Goal: Transaction & Acquisition: Purchase product/service

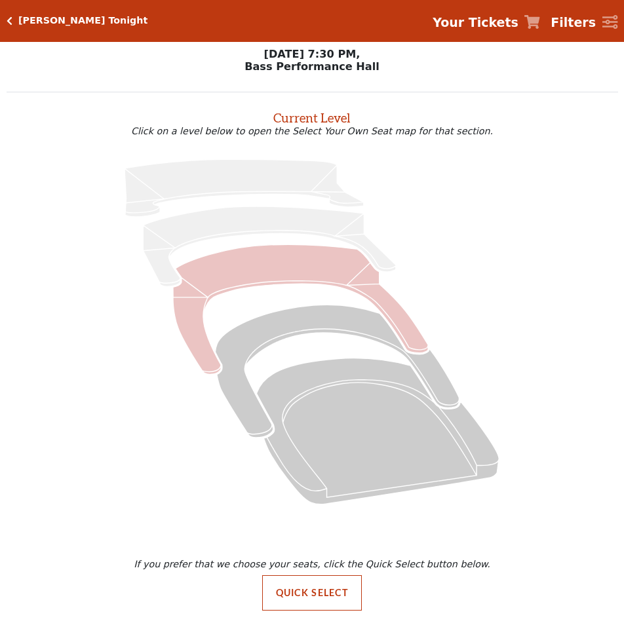
scroll to position [9, 0]
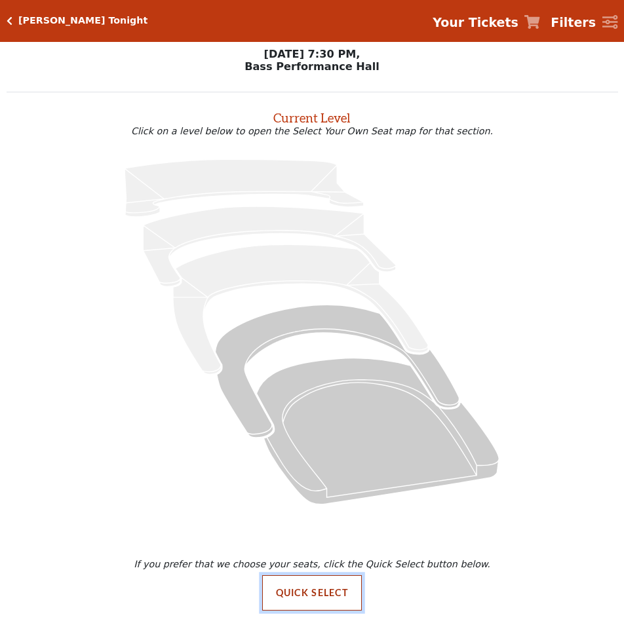
click at [340, 585] on button "Quick Select" at bounding box center [312, 592] width 100 height 35
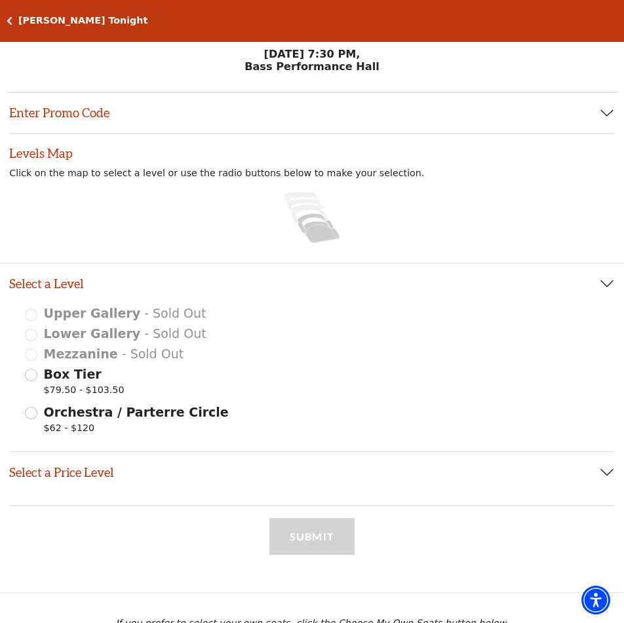
scroll to position [0, 0]
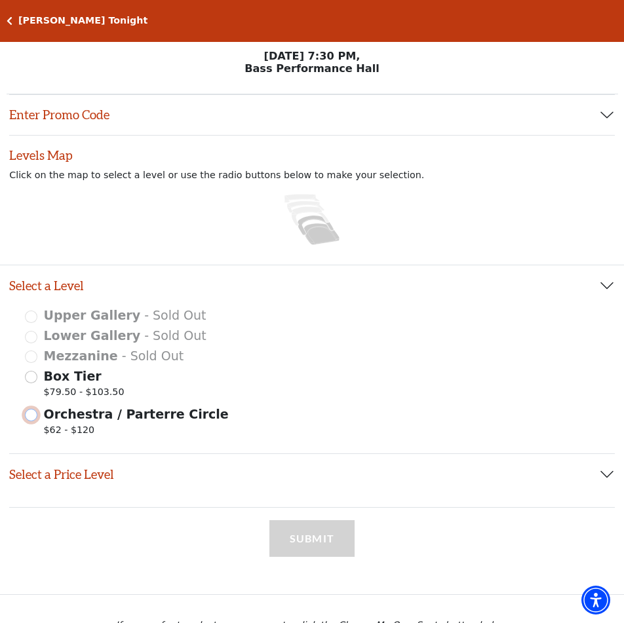
click at [26, 421] on input "Orchestra / Parterre Circle $62 - $120" at bounding box center [31, 415] width 12 height 12
radio input "true"
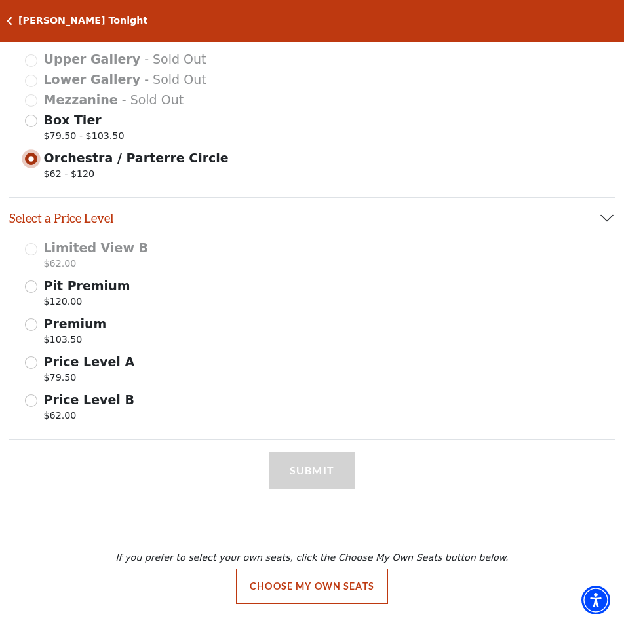
scroll to position [262, 0]
click at [29, 403] on input "Price Level B $62.00" at bounding box center [31, 401] width 12 height 12
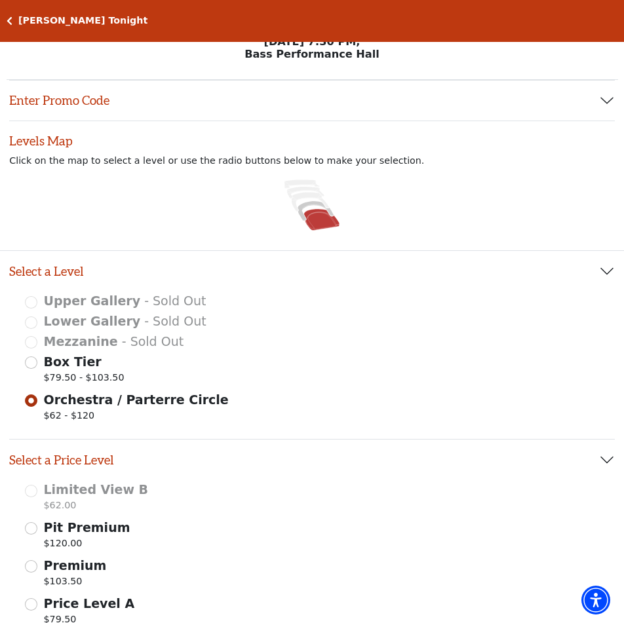
scroll to position [0, 0]
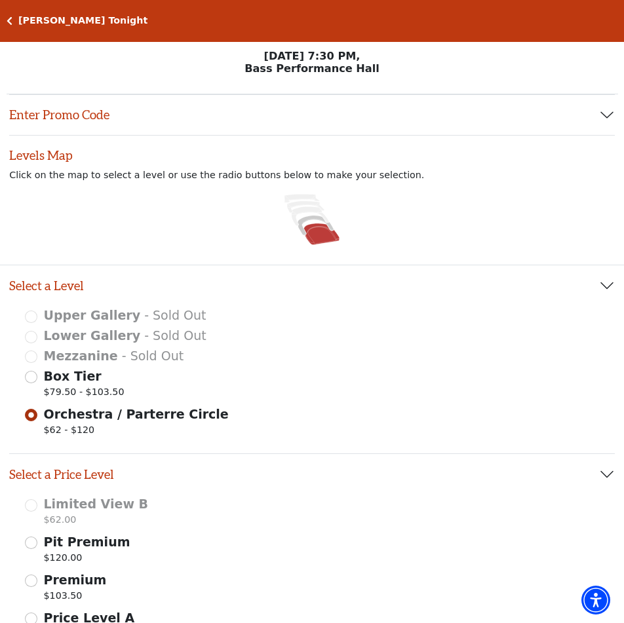
click at [323, 241] on icon at bounding box center [321, 234] width 35 height 22
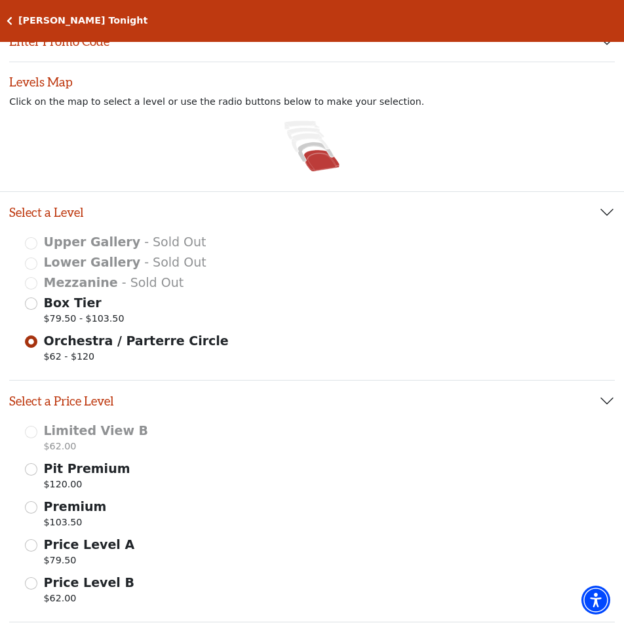
scroll to position [66, 0]
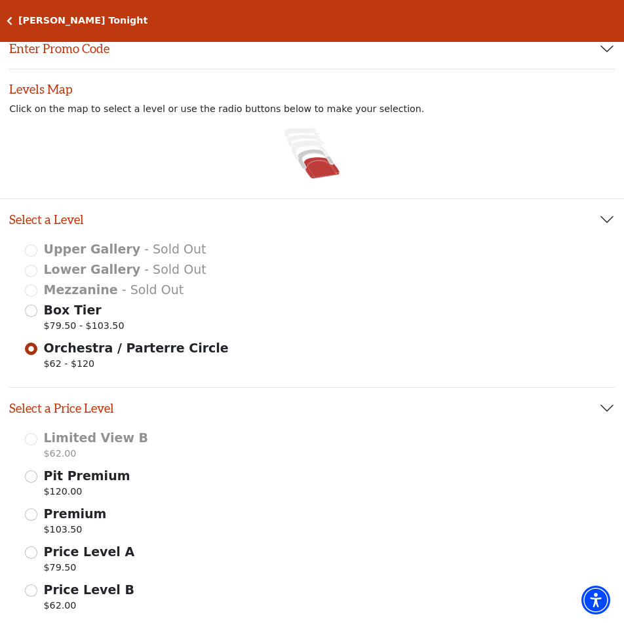
click at [320, 174] on icon at bounding box center [321, 168] width 35 height 22
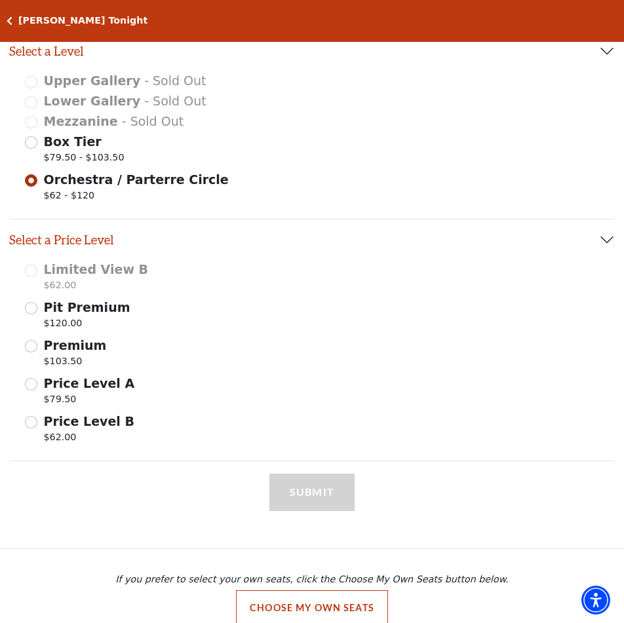
scroll to position [263, 0]
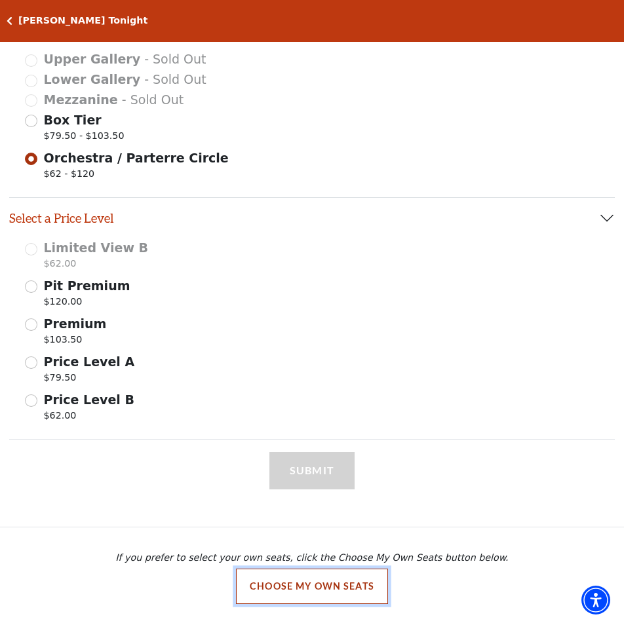
click at [353, 579] on button "Choose My Own Seats" at bounding box center [312, 586] width 152 height 35
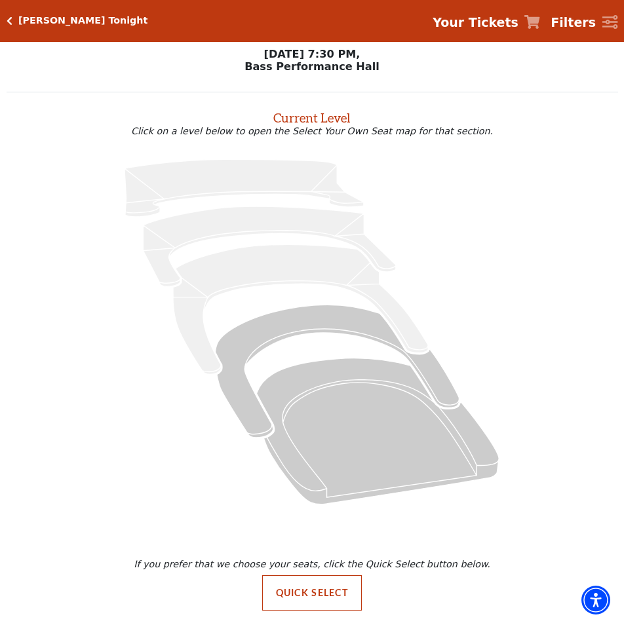
scroll to position [0, 0]
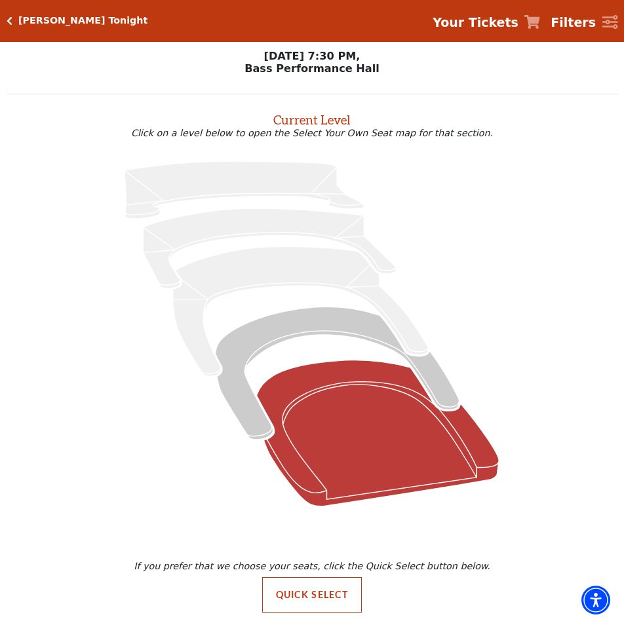
click at [360, 446] on icon at bounding box center [378, 433] width 242 height 146
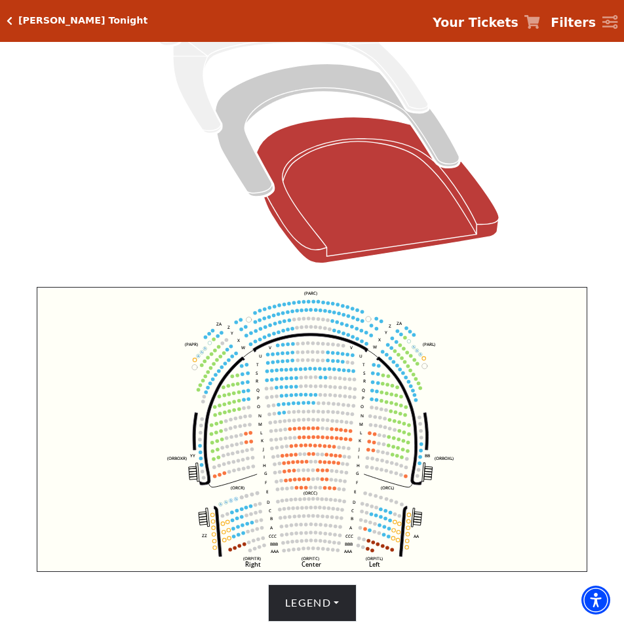
scroll to position [443, 0]
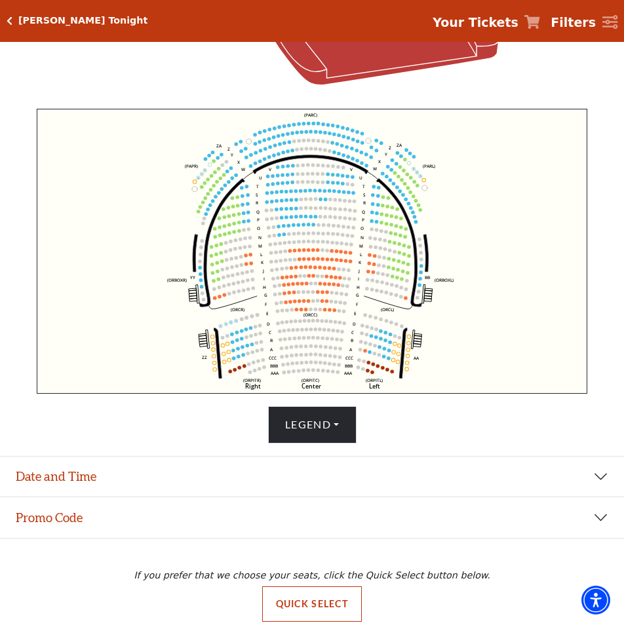
click at [161, 190] on icon "Left (ORPITL) Right (ORPITR) Center (ORPITC) ZZ AA YY BB ZA ZA (ORCL) (ORCR) (O…" at bounding box center [312, 252] width 550 height 286
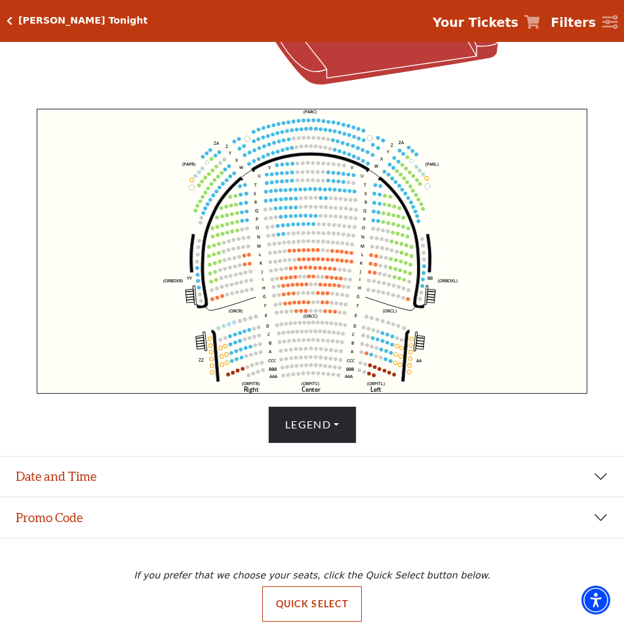
click at [160, 190] on icon "Left (ORPITL) Right (ORPITR) Center (ORPITC) ZZ AA YY BB ZA ZA (ORCL) (ORCR) (O…" at bounding box center [312, 252] width 550 height 286
click at [161, 191] on icon "Left (ORPITL) Right (ORPITR) Center (ORPITC) ZZ AA YY BB ZA ZA (ORCL) (ORCR) (O…" at bounding box center [312, 252] width 550 height 286
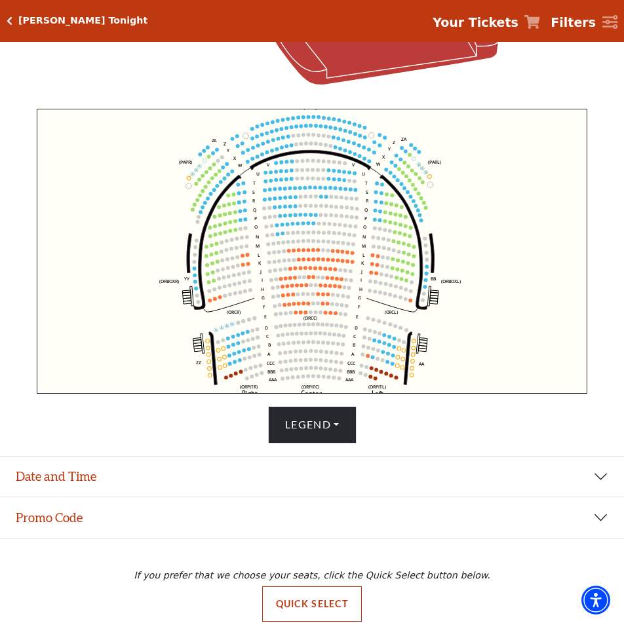
click at [161, 191] on icon "Left (ORPITL) Right (ORPITR) Center (ORPITC) ZZ AA YY BB ZA ZA (ORCL) (ORCR) (O…" at bounding box center [312, 252] width 550 height 286
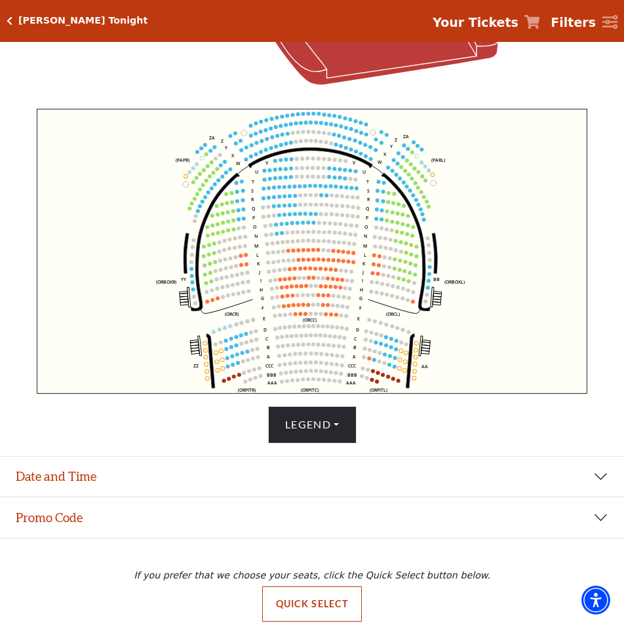
click at [161, 191] on icon "Left (ORPITL) Right (ORPITR) Center (ORPITC) ZZ AA YY BB ZA ZA (ORCL) (ORCR) (O…" at bounding box center [312, 252] width 550 height 286
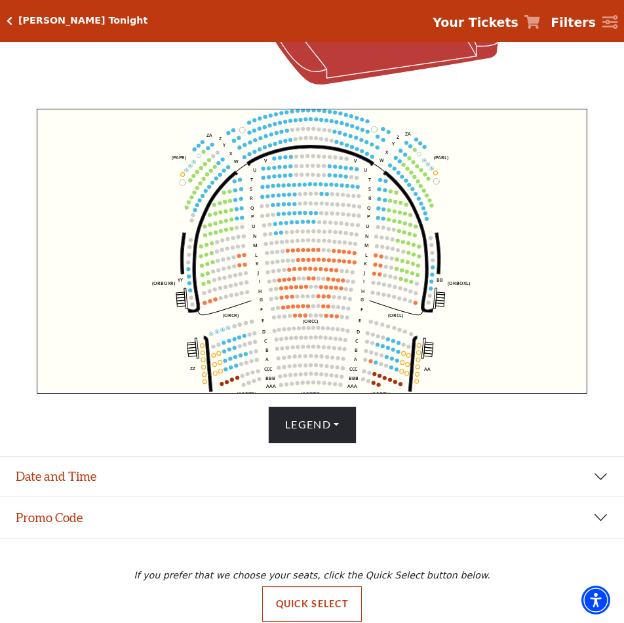
click at [161, 191] on icon "Left (ORPITL) Right (ORPITR) Center (ORPITC) ZZ AA YY BB ZA ZA (ORCL) (ORCR) (O…" at bounding box center [312, 252] width 550 height 286
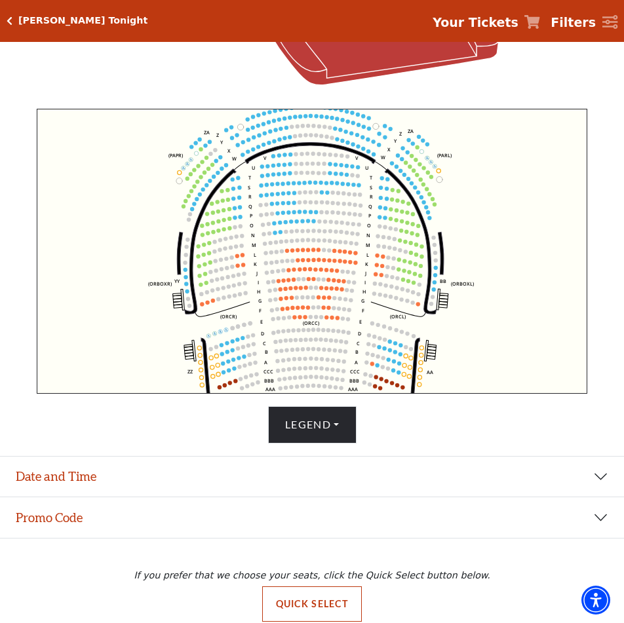
click at [161, 191] on icon "Left (ORPITL) Right (ORPITR) Center (ORPITC) ZZ AA YY BB ZA ZA (ORCL) (ORCR) (O…" at bounding box center [312, 252] width 550 height 286
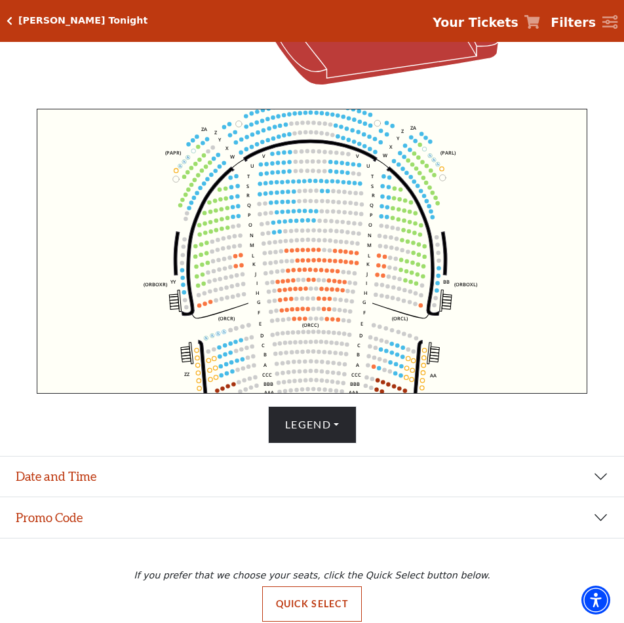
click at [161, 191] on icon "Left (ORPITL) Right (ORPITR) Center (ORPITC) ZZ AA YY BB ZA ZA (ORCL) (ORCR) (O…" at bounding box center [312, 252] width 550 height 286
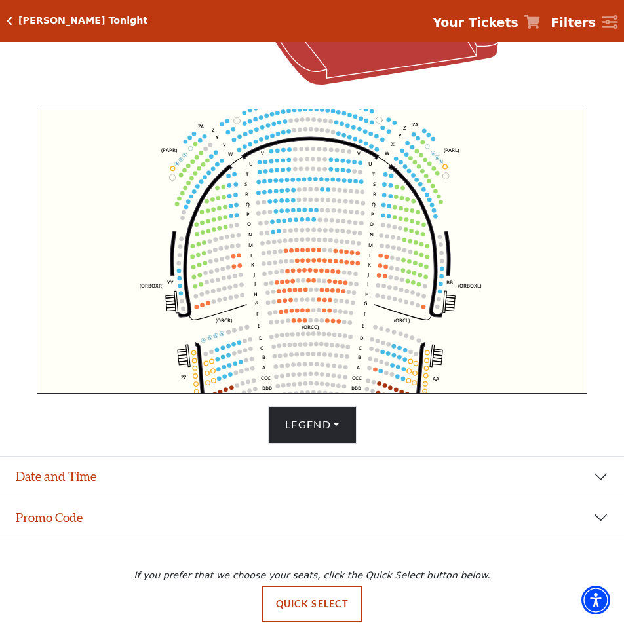
click at [161, 191] on icon "Left (ORPITL) Right (ORPITR) Center (ORPITC) ZZ AA YY BB ZA ZA (ORCL) (ORCR) (O…" at bounding box center [312, 252] width 550 height 286
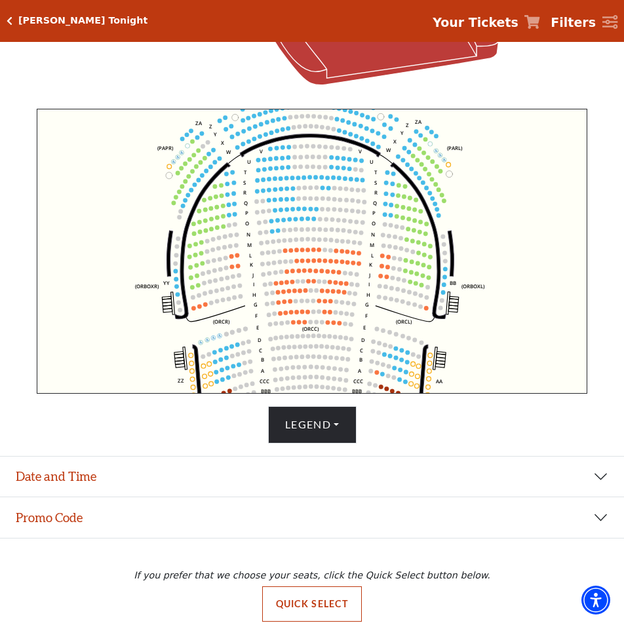
click at [161, 191] on icon "Left (ORPITL) Right (ORPITR) Center (ORPITC) ZZ AA YY BB ZA ZA (ORCL) (ORCR) (O…" at bounding box center [312, 252] width 550 height 286
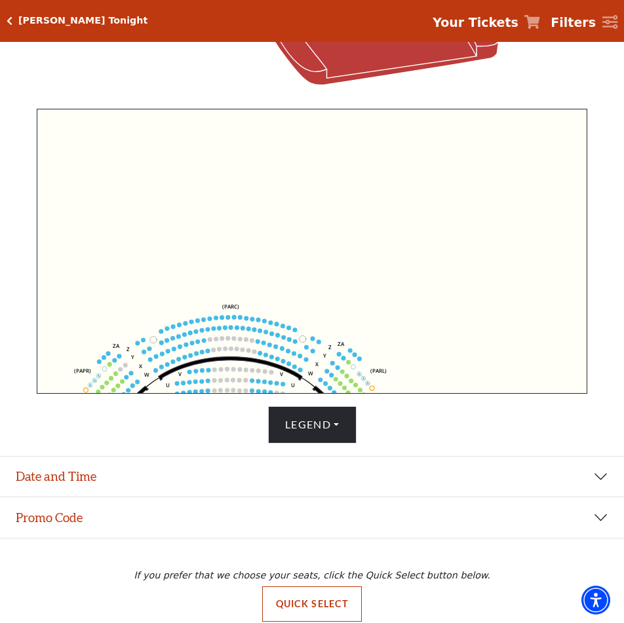
drag, startPoint x: 228, startPoint y: 201, endPoint x: 148, endPoint y: 409, distance: 222.6
click at [147, 421] on div "Current Level Orchestra / Parterre Circle Click on a level below to open the Se…" at bounding box center [312, 47] width 611 height 792
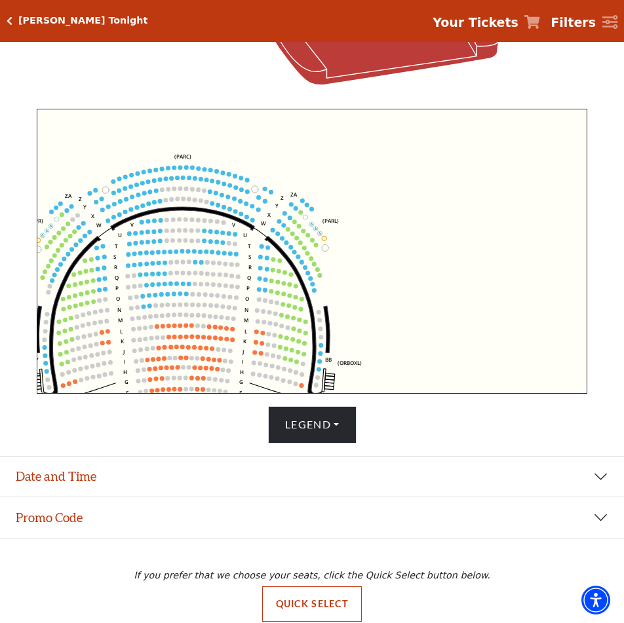
drag, startPoint x: 206, startPoint y: 328, endPoint x: 158, endPoint y: 201, distance: 136.7
click at [158, 201] on icon "Left (ORPITL) Right (ORPITR) Center (ORPITC) ZZ AA YY BB ZA ZA (ORCL) (ORCR) (O…" at bounding box center [312, 252] width 550 height 286
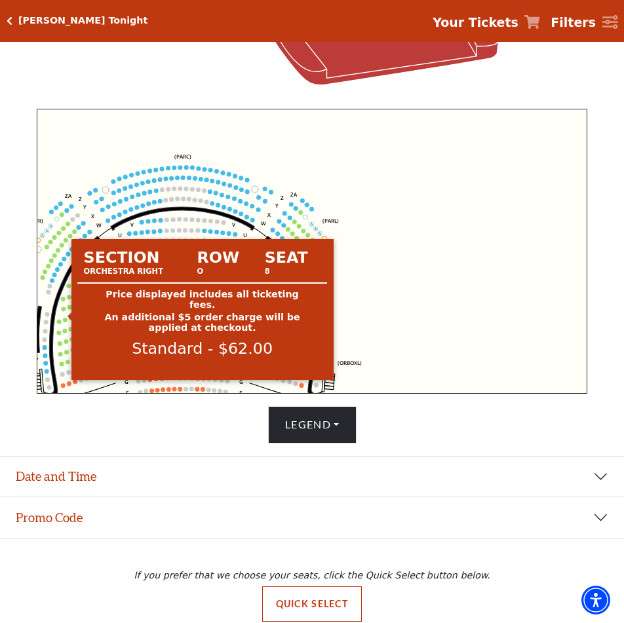
click at [63, 311] on circle at bounding box center [64, 309] width 5 height 5
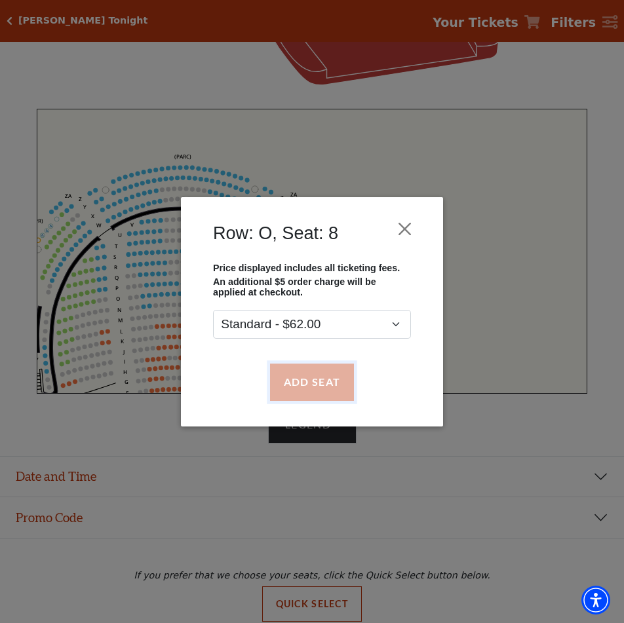
click at [299, 370] on button "Add Seat" at bounding box center [312, 382] width 84 height 37
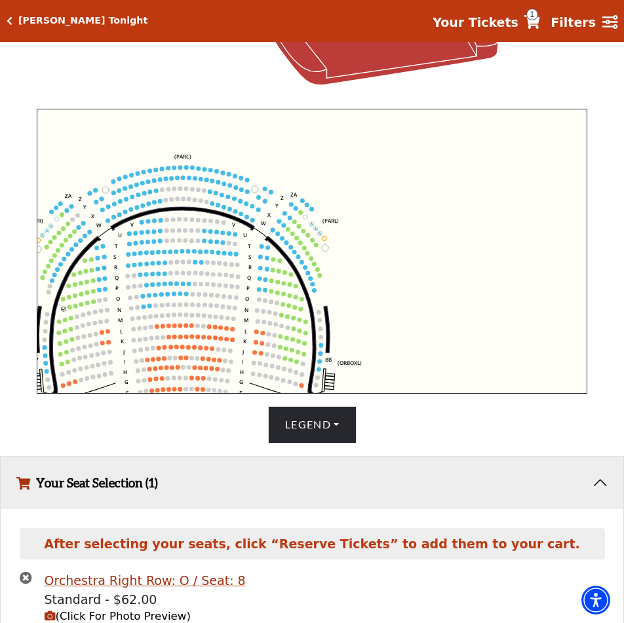
scroll to position [499, 0]
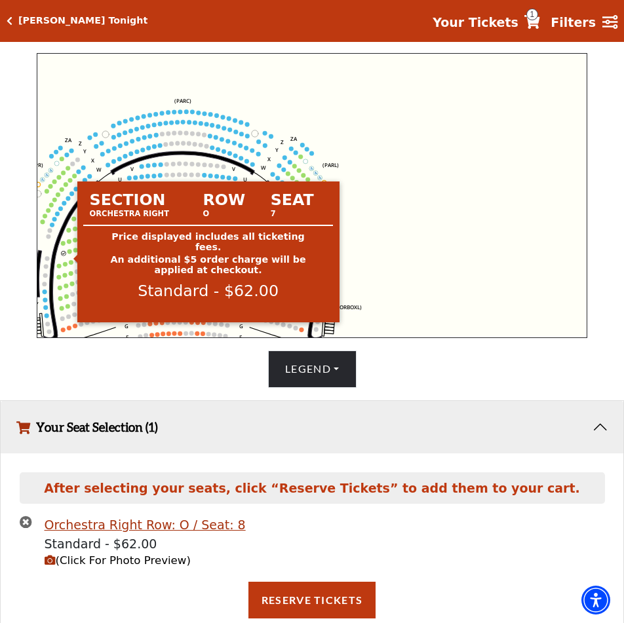
click at [69, 254] on circle at bounding box center [69, 252] width 5 height 5
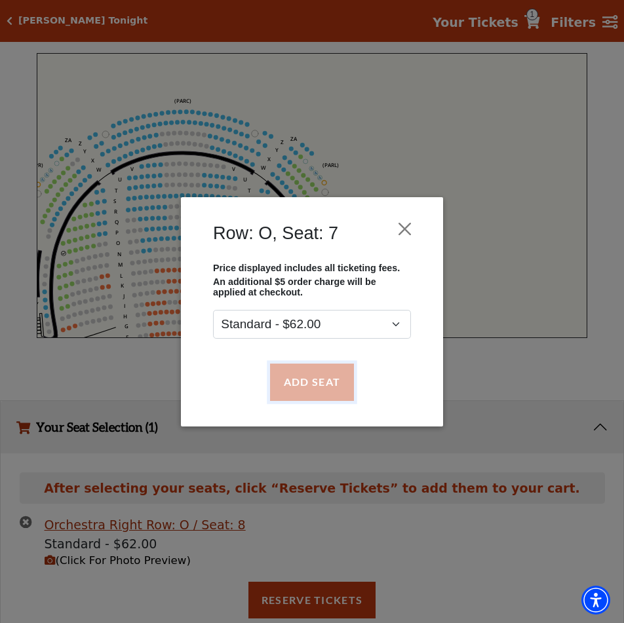
click at [301, 377] on button "Add Seat" at bounding box center [312, 382] width 84 height 37
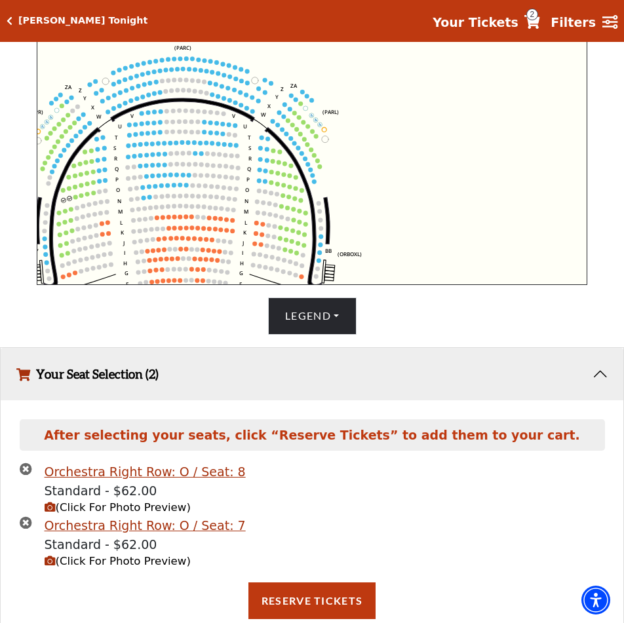
scroll to position [552, 0]
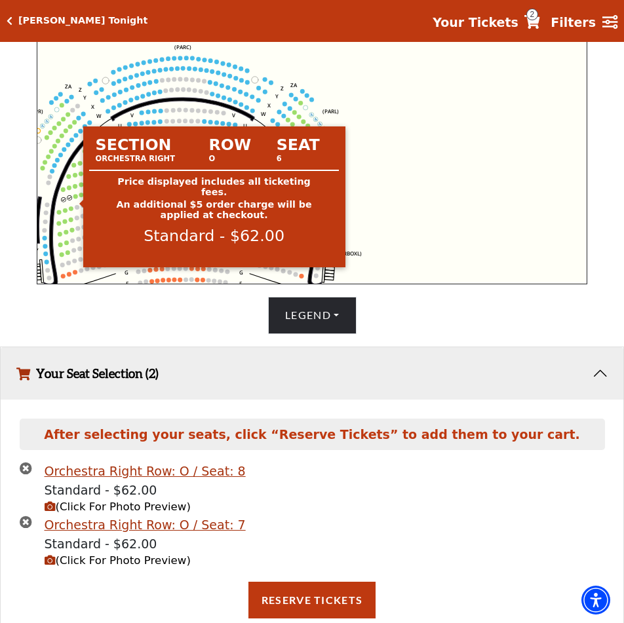
click at [76, 199] on circle at bounding box center [75, 196] width 5 height 5
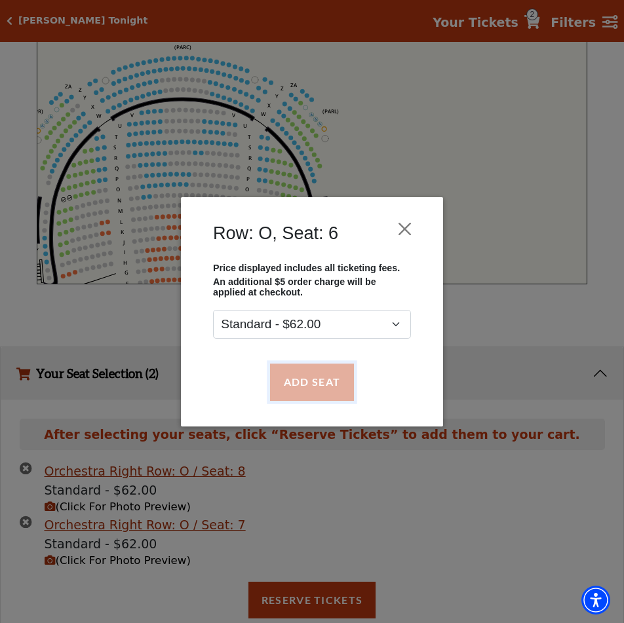
click at [320, 374] on button "Add Seat" at bounding box center [312, 382] width 84 height 37
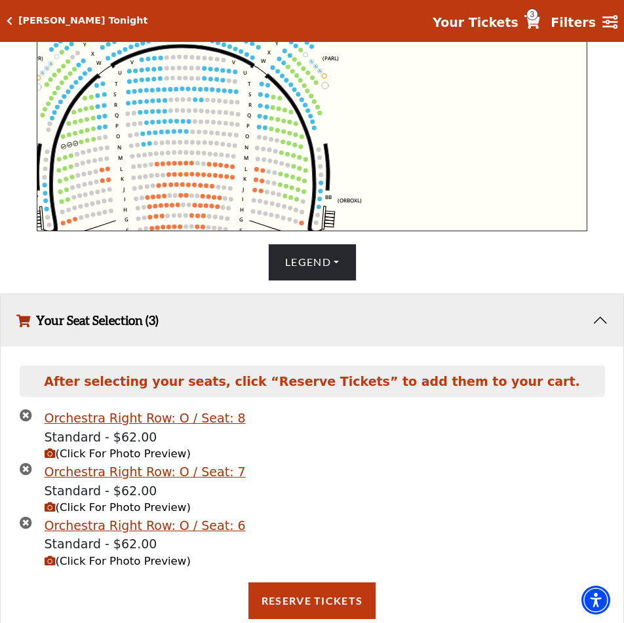
scroll to position [606, 0]
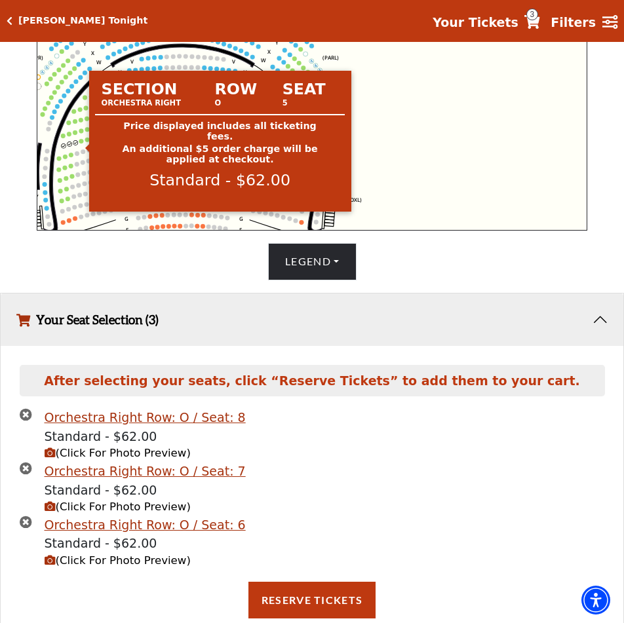
click at [82, 144] on circle at bounding box center [81, 141] width 5 height 5
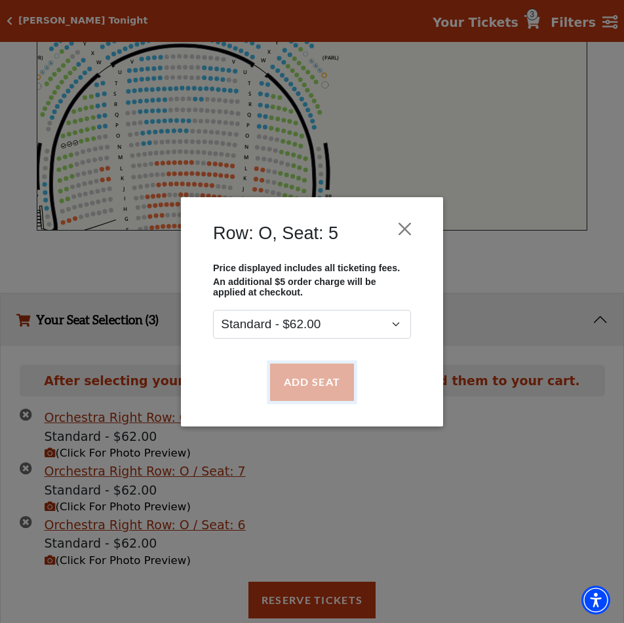
click at [309, 383] on button "Add Seat" at bounding box center [312, 382] width 84 height 37
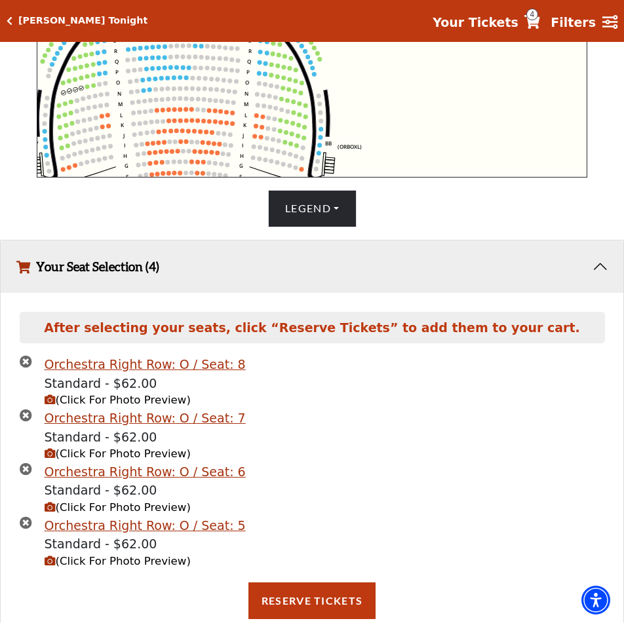
scroll to position [660, 0]
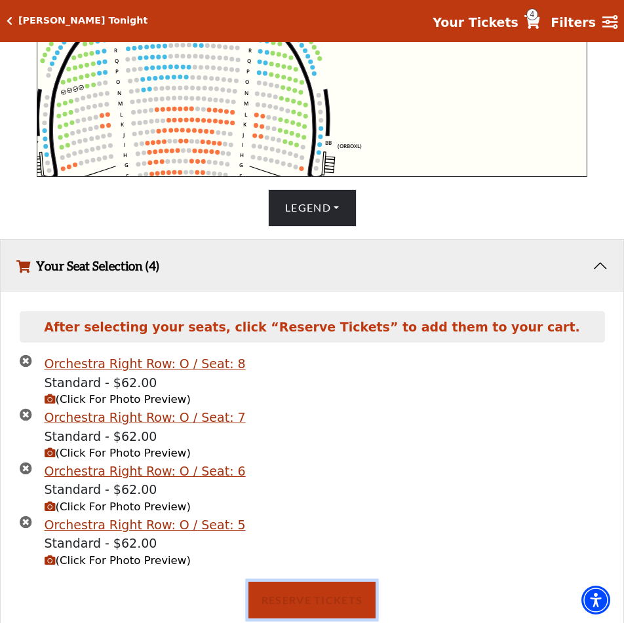
click at [290, 607] on button "Reserve Tickets" at bounding box center [311, 600] width 127 height 37
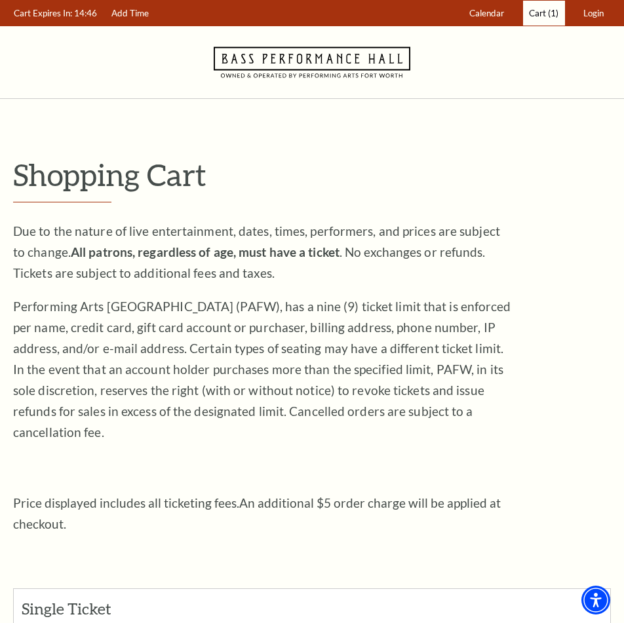
click at [549, 12] on span "(1)" at bounding box center [553, 13] width 10 height 10
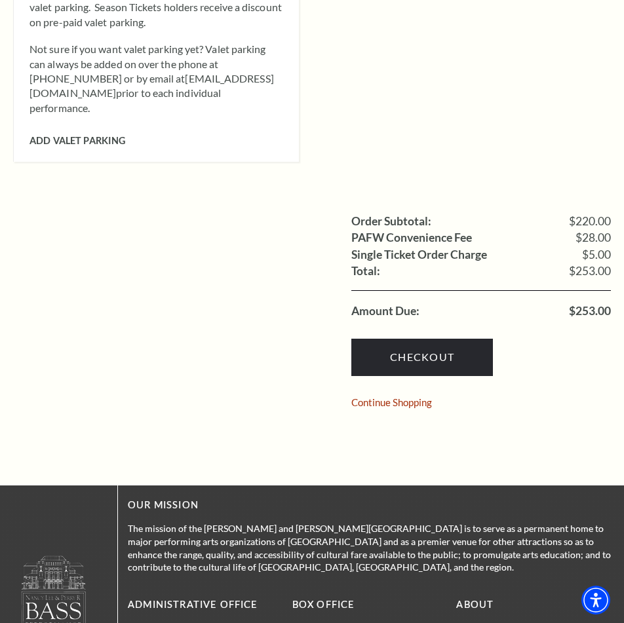
scroll to position [983, 0]
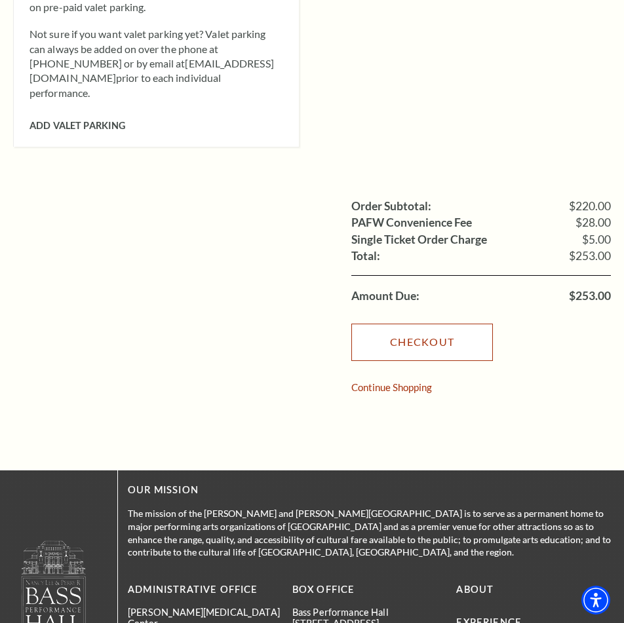
click at [437, 324] on link "Checkout" at bounding box center [422, 342] width 142 height 37
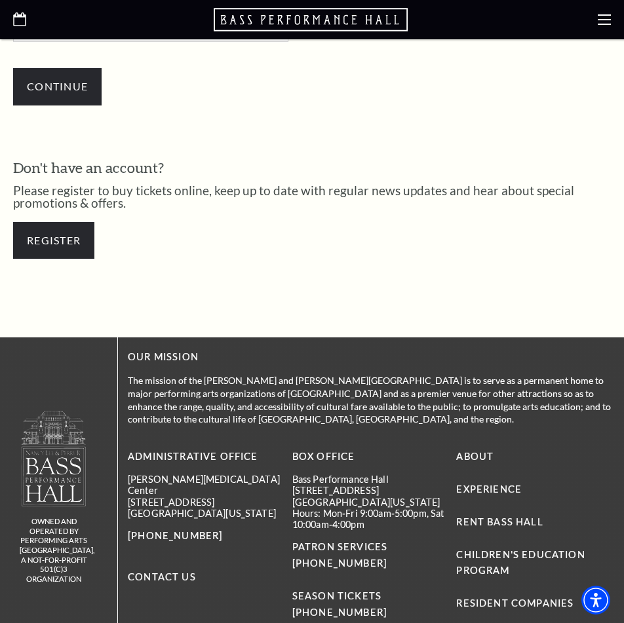
scroll to position [175, 0]
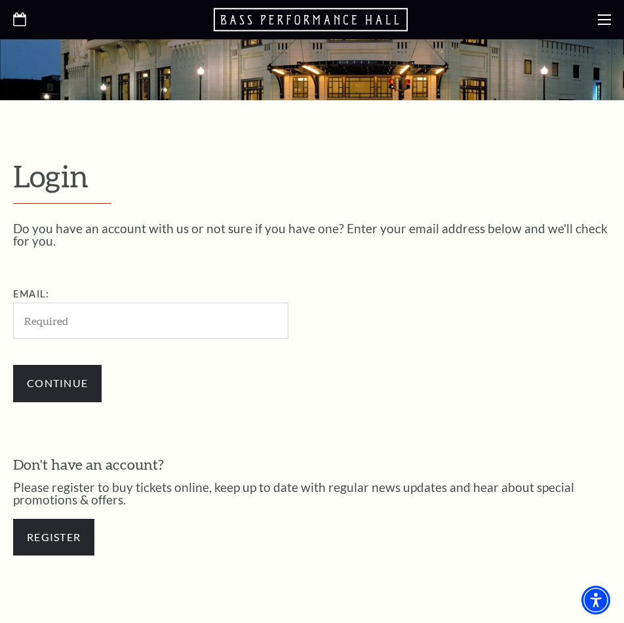
click at [121, 333] on input "Email:" at bounding box center [150, 321] width 275 height 36
type input "Jnyabledzi@gmail.com"
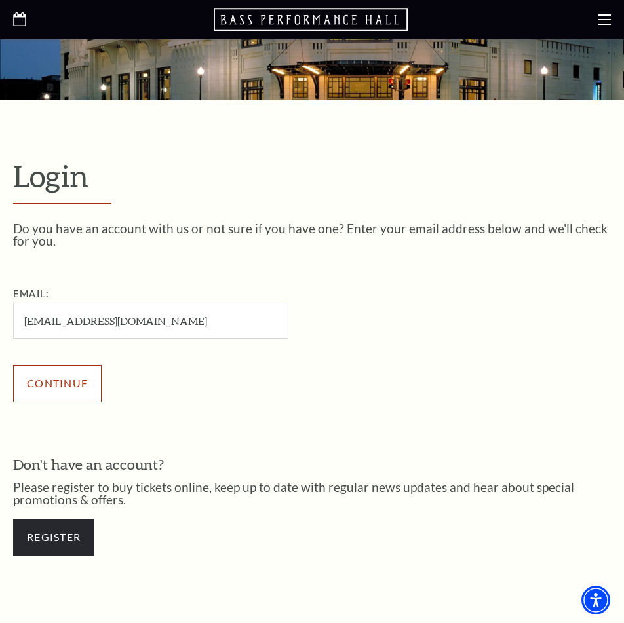
click at [62, 374] on input "Continue" at bounding box center [57, 383] width 88 height 37
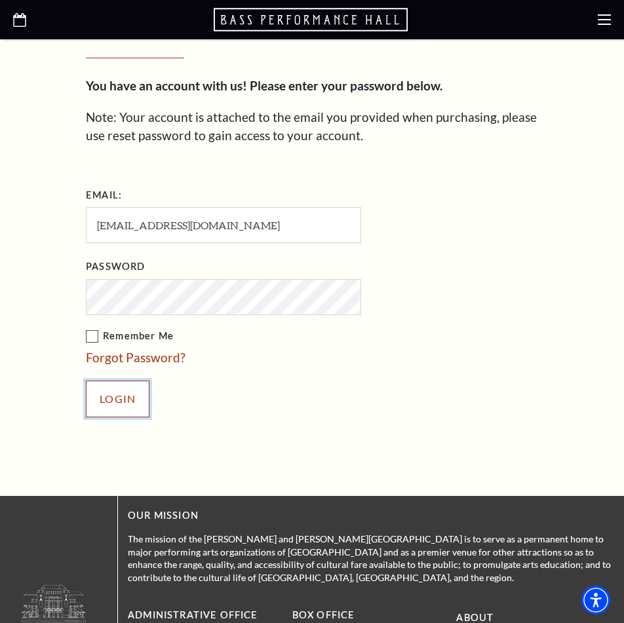
click at [106, 402] on input "Login" at bounding box center [118, 399] width 64 height 37
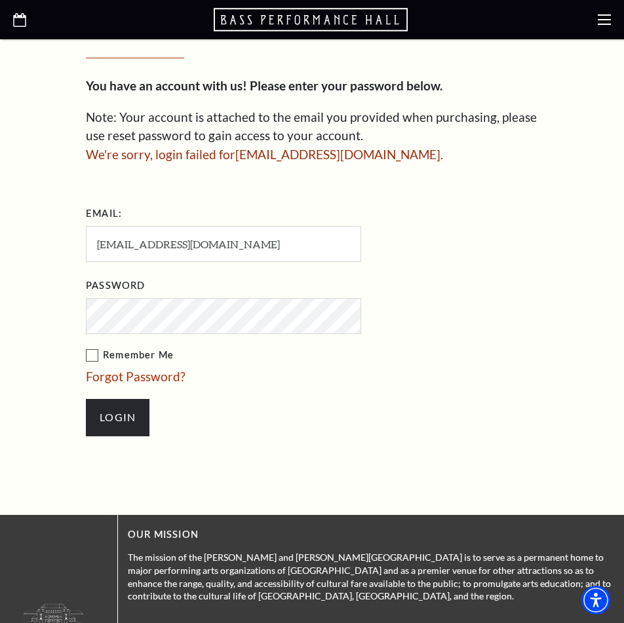
click at [337, 337] on ul "Email: Jnyabledzi@gmail.com Password Remember Me Forgot Password? Login" at bounding box center [299, 326] width 426 height 246
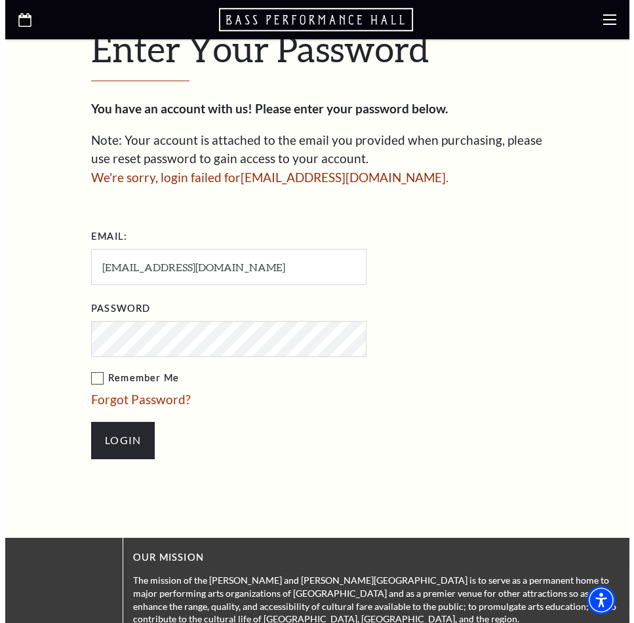
scroll to position [398, 0]
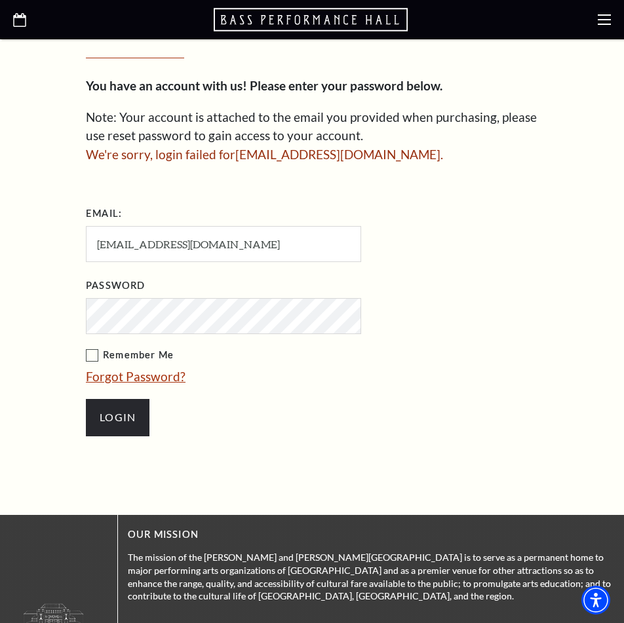
click at [138, 374] on link "Forgot Password?" at bounding box center [136, 376] width 100 height 15
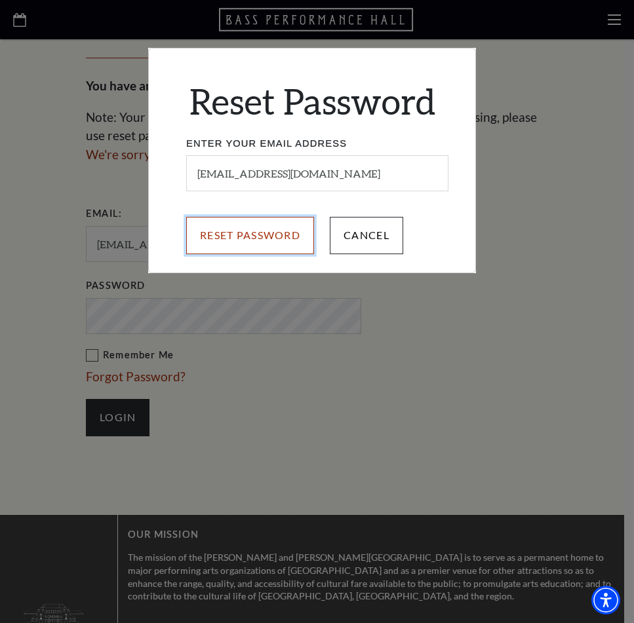
click at [273, 240] on input "Reset Password" at bounding box center [250, 235] width 128 height 37
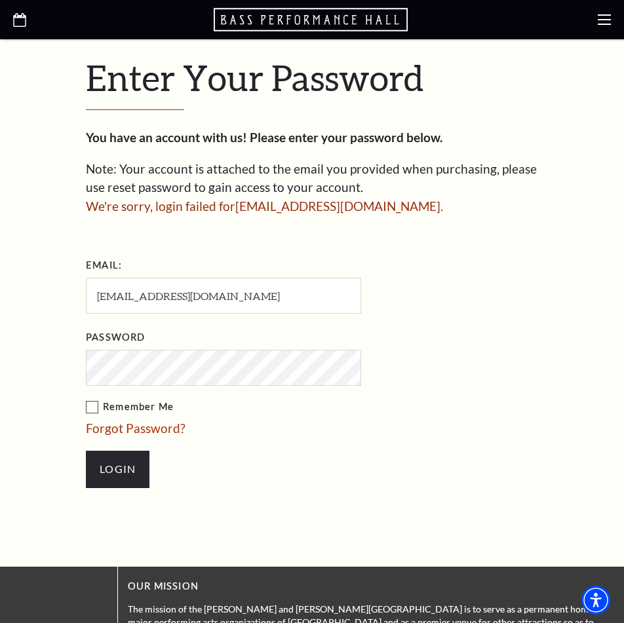
scroll to position [332, 0]
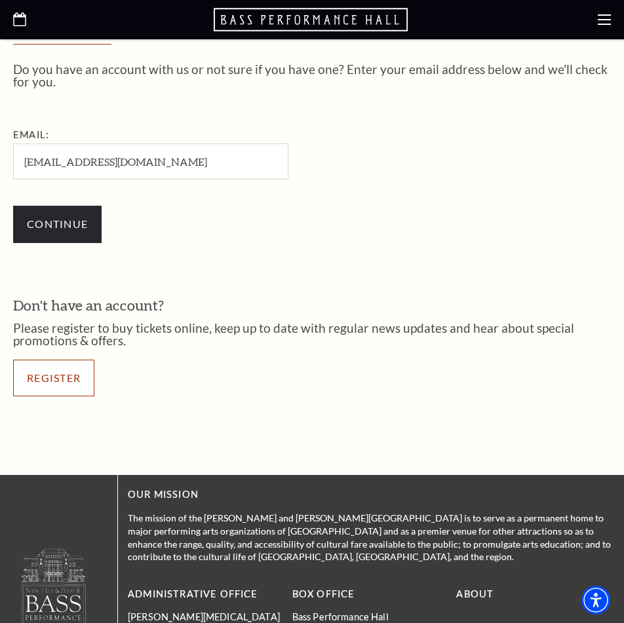
click at [77, 386] on link "Register" at bounding box center [53, 378] width 81 height 37
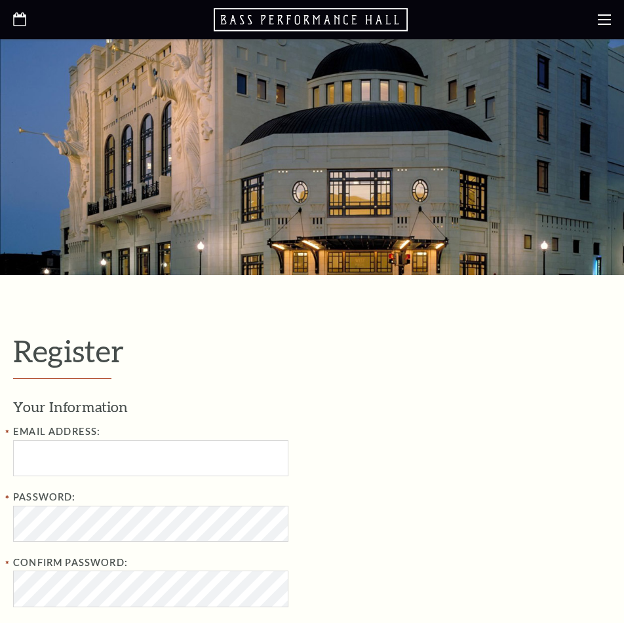
select select "1"
select select "TX"
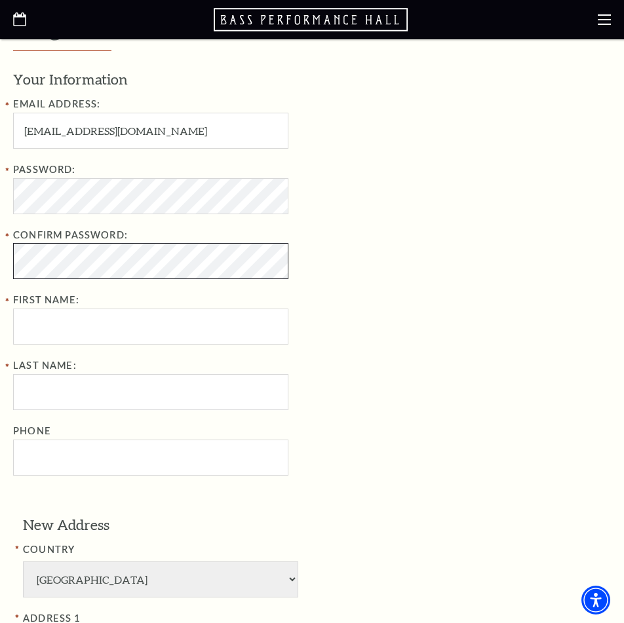
scroll to position [326, 0]
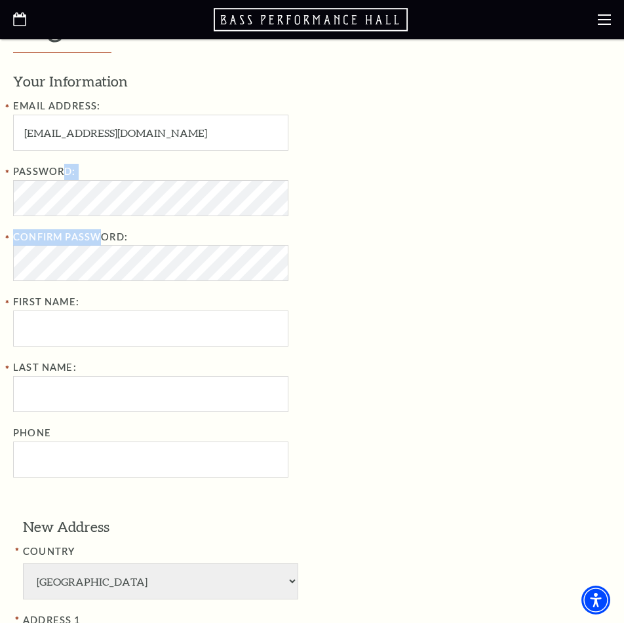
drag, startPoint x: 62, startPoint y: 176, endPoint x: 98, endPoint y: 216, distance: 53.4
click at [98, 217] on div "Password: Confirm Password: First Name:" at bounding box center [226, 255] width 426 height 183
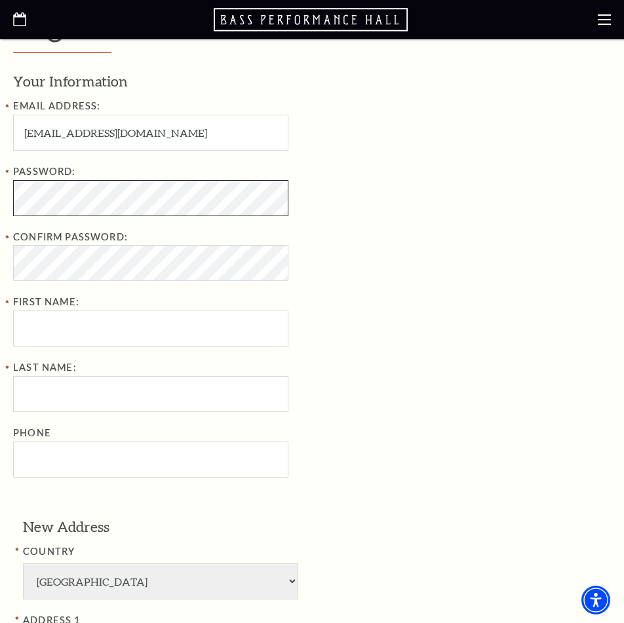
click at [8, 211] on div "Register Your Information Email Address: Jnyabledzi2024@gmail.com Password: Con…" at bounding box center [312, 488] width 624 height 1076
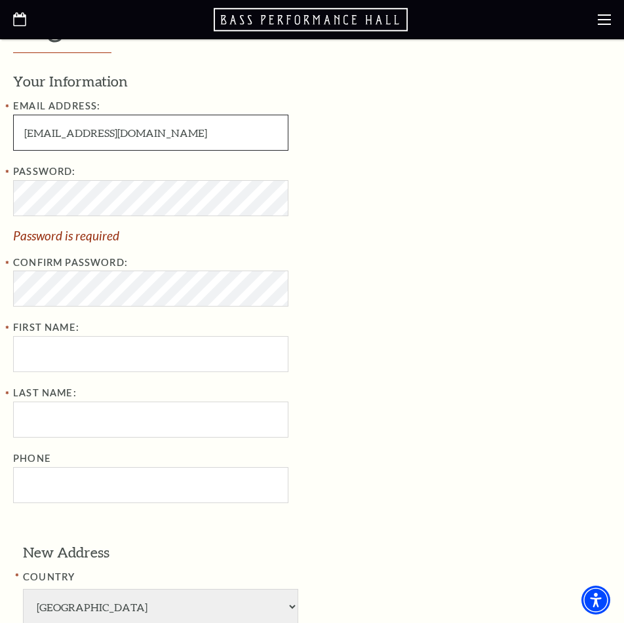
click at [100, 130] on input "Jnyabledzi2024@gmail.com" at bounding box center [150, 133] width 275 height 36
type input "Jnyabledzi652@gmail.com"
click at [45, 308] on div "Password: Password is required Confirm Password: First Name:" at bounding box center [226, 268] width 426 height 209
click at [64, 307] on div "Password: Password is required Confirm Password: First Name:" at bounding box center [226, 268] width 426 height 209
click at [65, 307] on div "Password: Password is required Confirm Password: First Name:" at bounding box center [226, 268] width 426 height 209
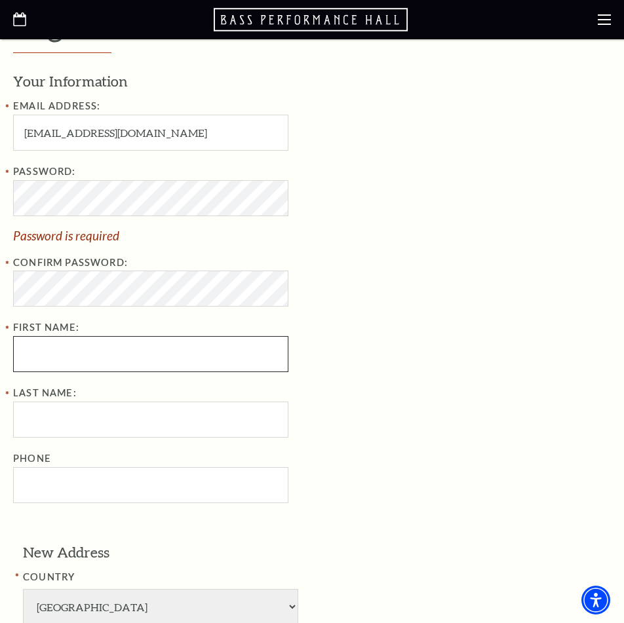
click at [45, 348] on input "First Name:" at bounding box center [150, 354] width 275 height 36
type input "jennifer"
type input "nyabledzi"
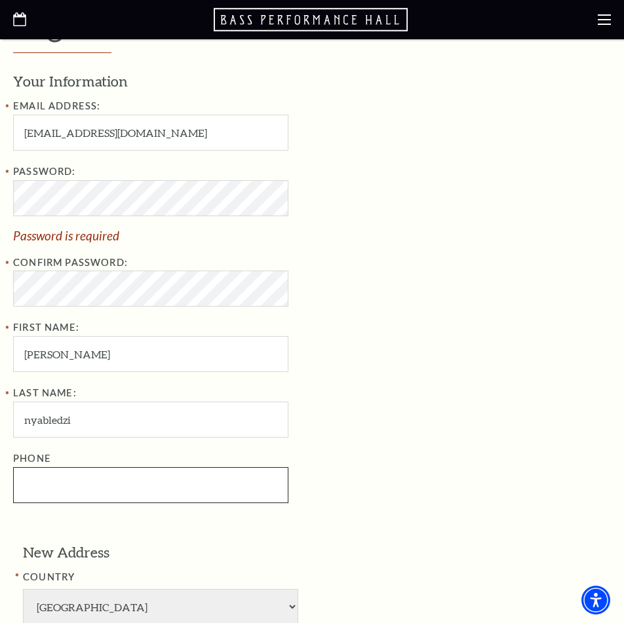
type input "0539078125"
type input "506"
type input "VA"
select select "OR"
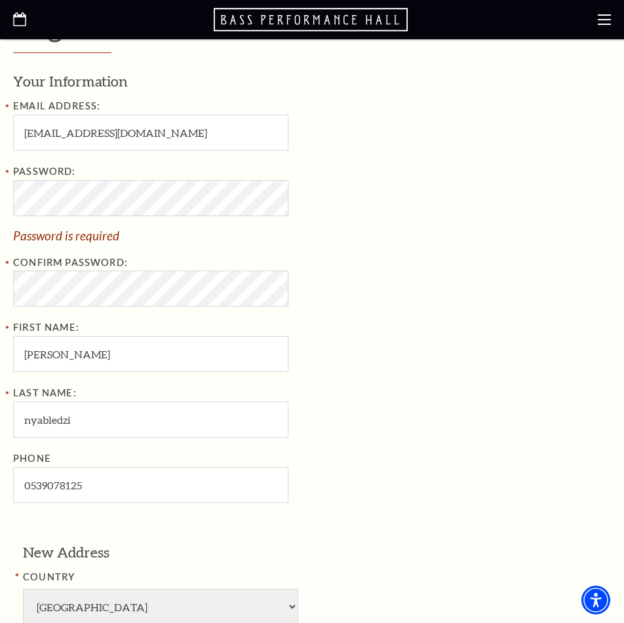
type input "97035"
type input "053-907-8125"
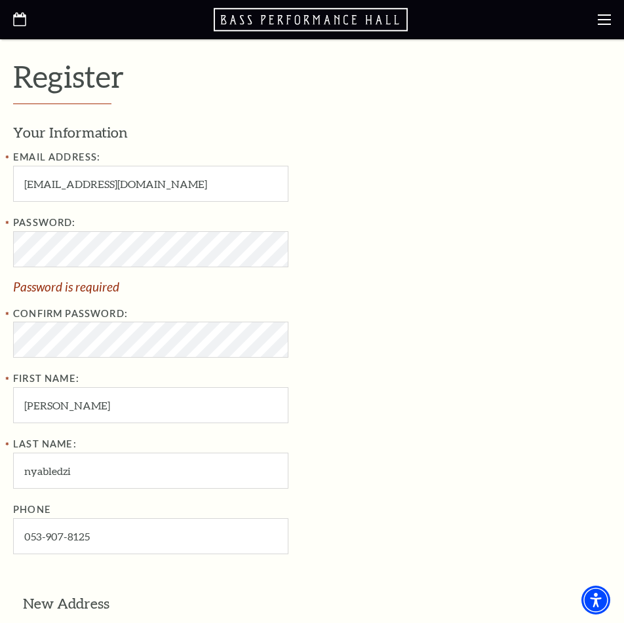
scroll to position [195, 0]
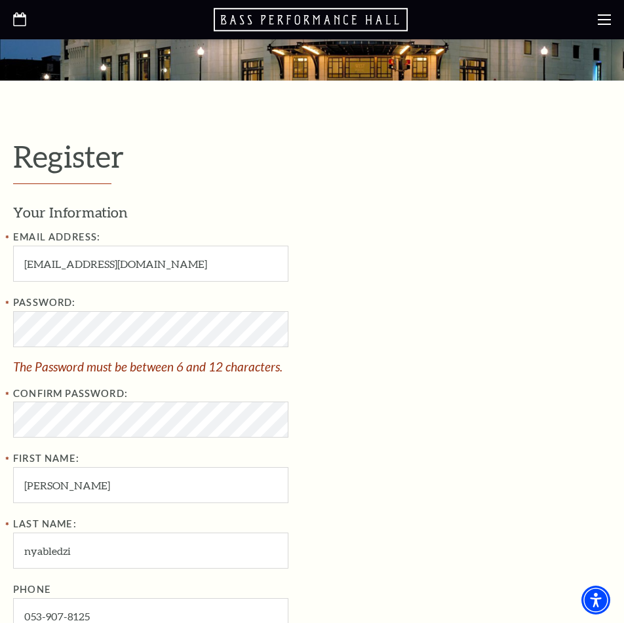
click at [460, 382] on div "Your Information Email Address: Jnyabledzi652@gmail.com Password: The Password …" at bounding box center [312, 418] width 598 height 432
click at [497, 364] on div "Your Information Email Address: Jnyabledzi652@gmail.com Password: The Password …" at bounding box center [312, 418] width 598 height 432
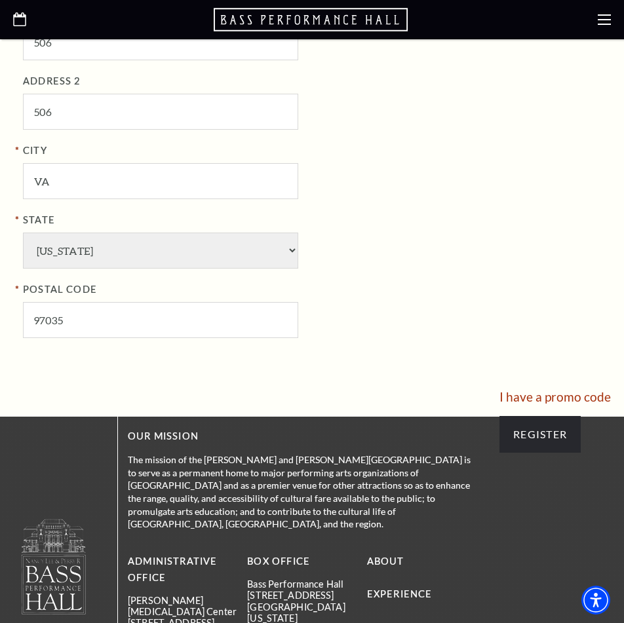
scroll to position [959, 0]
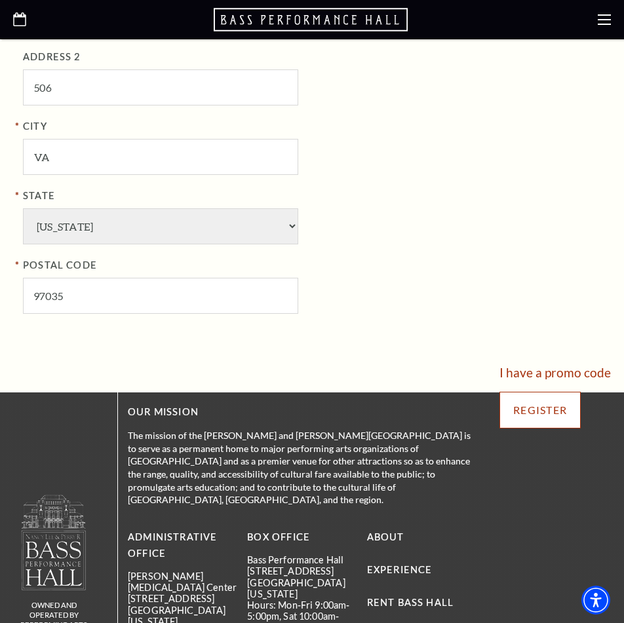
click at [558, 413] on input "Register" at bounding box center [539, 410] width 81 height 37
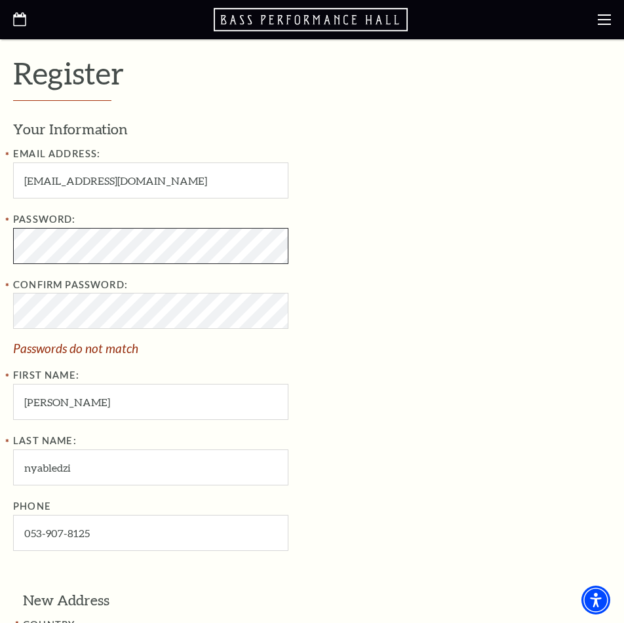
click at [0, 233] on html "Skip to main content Enable accessibility for low vision Open the accessibility…" at bounding box center [312, 33] width 624 height 623
click at [0, 235] on html "Skip to main content Enable accessibility for low vision Open the accessibility…" at bounding box center [312, 33] width 624 height 623
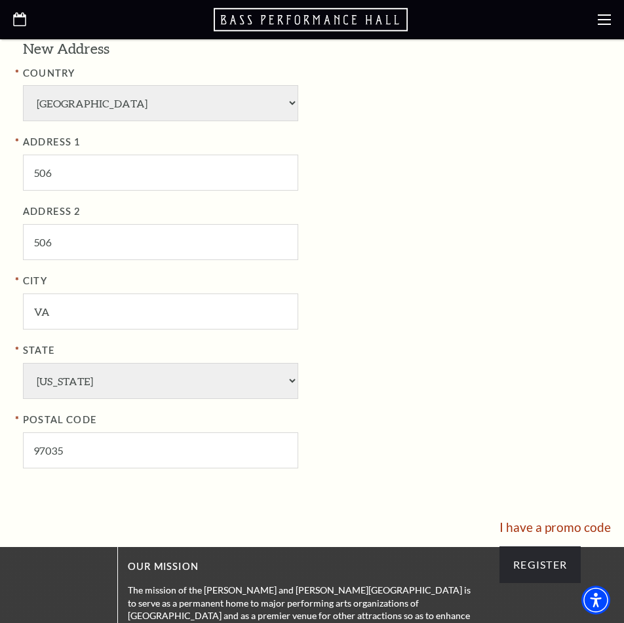
scroll to position [802, 0]
